Goal: Navigation & Orientation: Find specific page/section

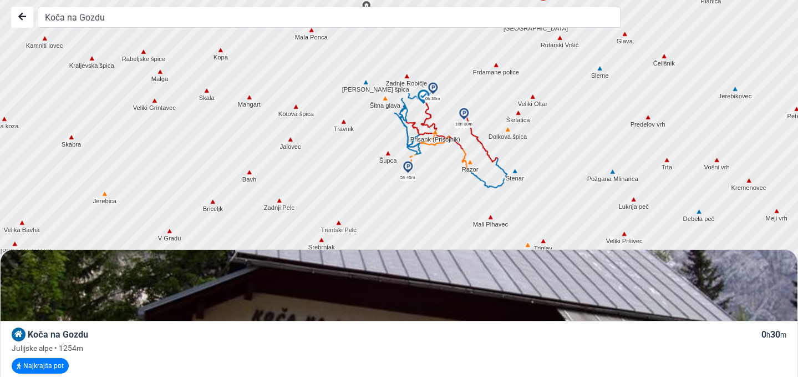
drag, startPoint x: 536, startPoint y: 201, endPoint x: 557, endPoint y: 110, distance: 93.2
click at [557, 110] on div at bounding box center [404, 188] width 968 height 452
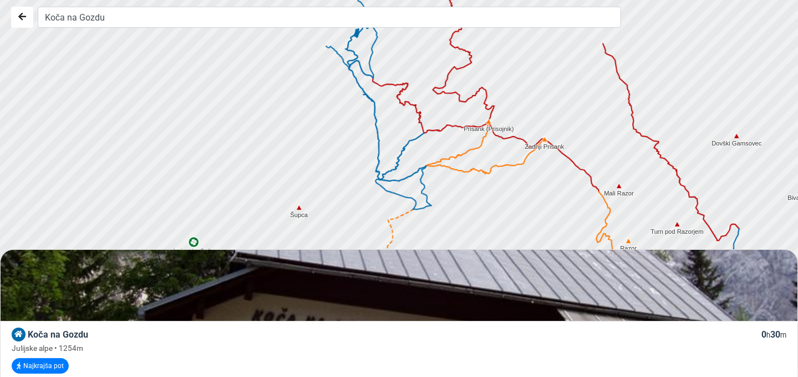
drag, startPoint x: 395, startPoint y: 119, endPoint x: 495, endPoint y: 253, distance: 167.3
click at [494, 253] on div "Koča na Gozdu Koča na Gozdu 0 h 30 m Julijske alpe • 1254m Najkrajša pot Osnovn…" at bounding box center [399, 188] width 798 height 377
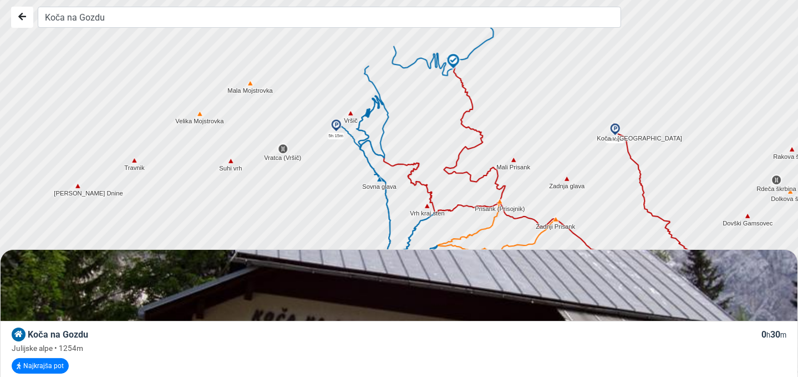
drag, startPoint x: 307, startPoint y: 146, endPoint x: 332, endPoint y: 201, distance: 60.6
click at [319, 228] on div at bounding box center [403, 188] width 968 height 452
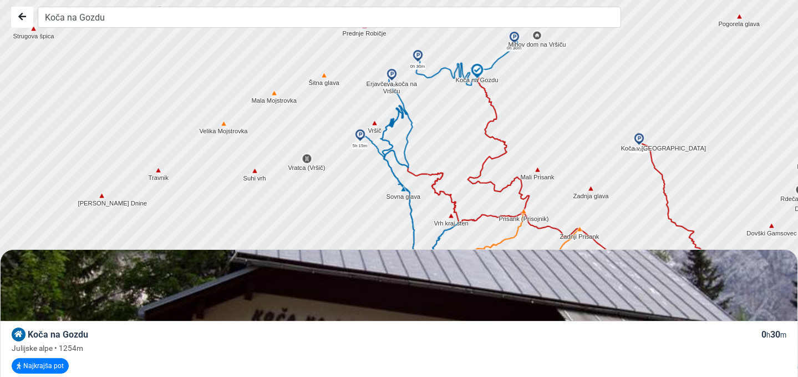
drag, startPoint x: 422, startPoint y: 116, endPoint x: 448, endPoint y: 126, distance: 27.9
click at [448, 126] on div at bounding box center [404, 188] width 968 height 452
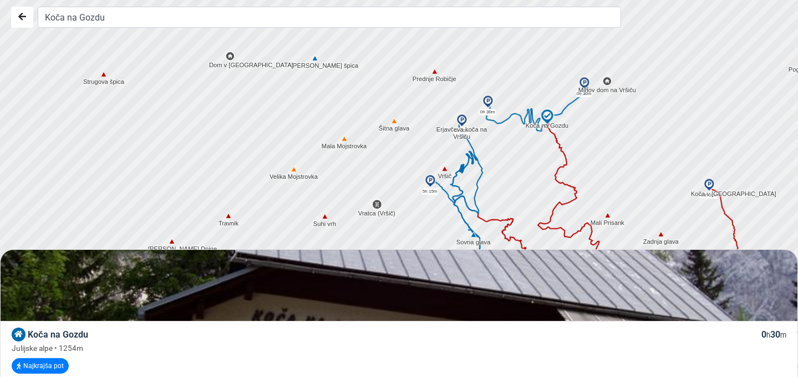
drag, startPoint x: 449, startPoint y: 110, endPoint x: 521, endPoint y: 159, distance: 86.7
click at [521, 157] on div at bounding box center [404, 188] width 968 height 452
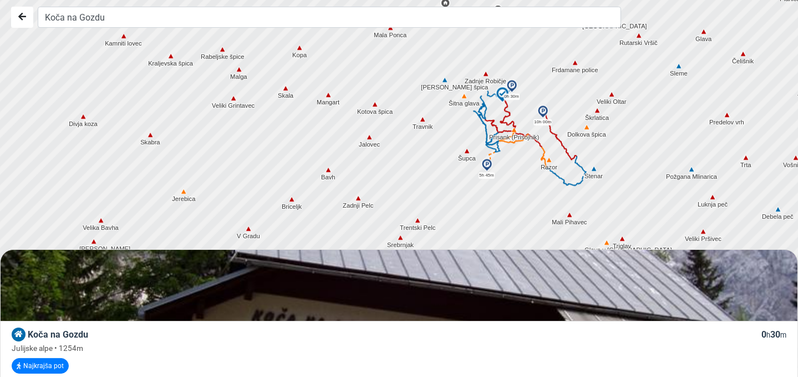
drag, startPoint x: 527, startPoint y: 141, endPoint x: 627, endPoint y: 70, distance: 122.6
click at [627, 70] on div at bounding box center [404, 188] width 968 height 452
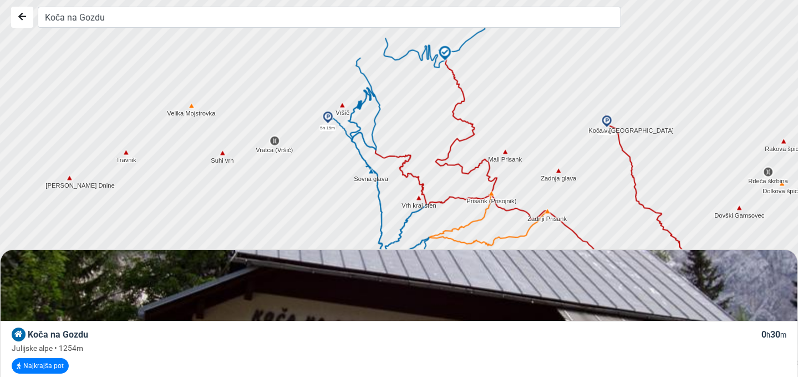
drag, startPoint x: 301, startPoint y: 117, endPoint x: 293, endPoint y: 195, distance: 78.0
click at [293, 195] on div at bounding box center [402, 194] width 968 height 452
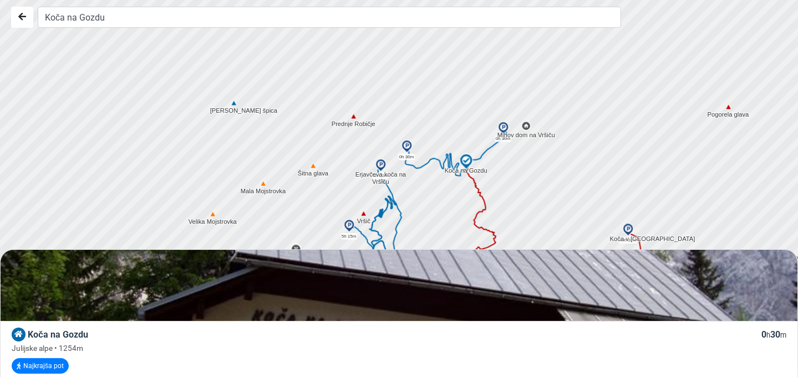
drag, startPoint x: 403, startPoint y: 95, endPoint x: 426, endPoint y: 201, distance: 108.5
click at [426, 201] on div at bounding box center [404, 188] width 968 height 452
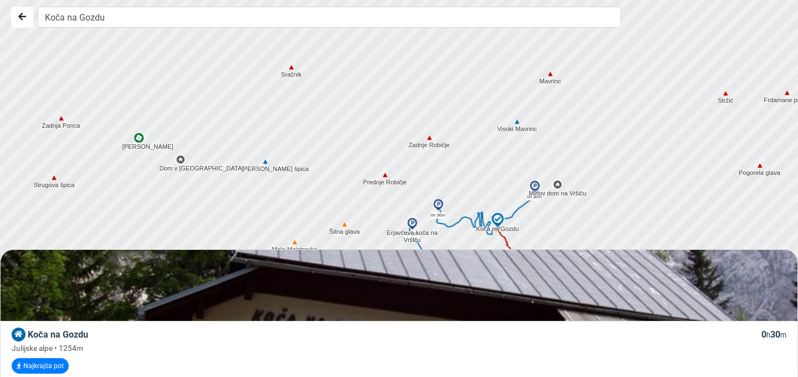
drag, startPoint x: 528, startPoint y: 191, endPoint x: 561, endPoint y: 243, distance: 62.3
click at [561, 243] on div at bounding box center [404, 188] width 968 height 452
